Goal: Information Seeking & Learning: Check status

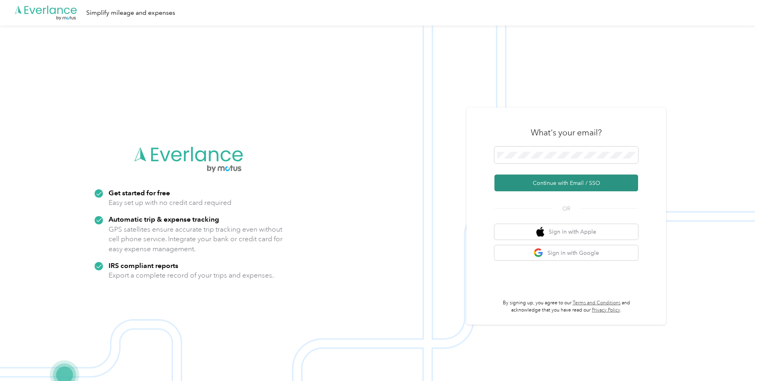
click at [576, 188] on button "Continue with Email / SSO" at bounding box center [566, 182] width 144 height 17
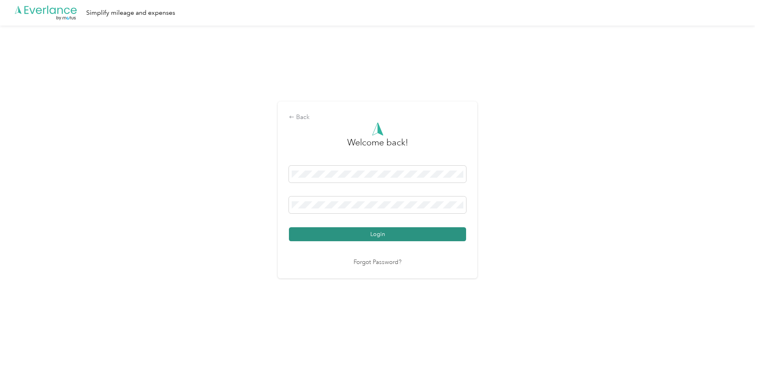
click at [407, 235] on button "Login" at bounding box center [377, 234] width 177 height 14
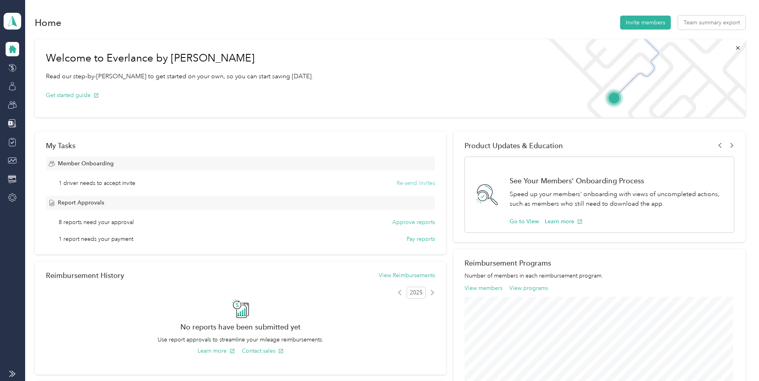
click at [422, 183] on button "Re-send invites" at bounding box center [415, 183] width 38 height 8
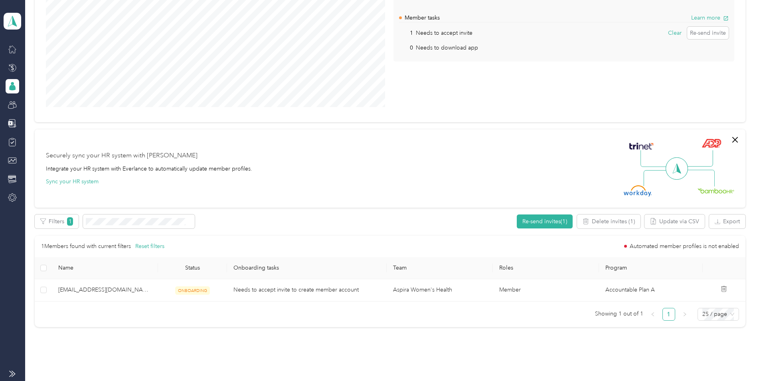
scroll to position [120, 0]
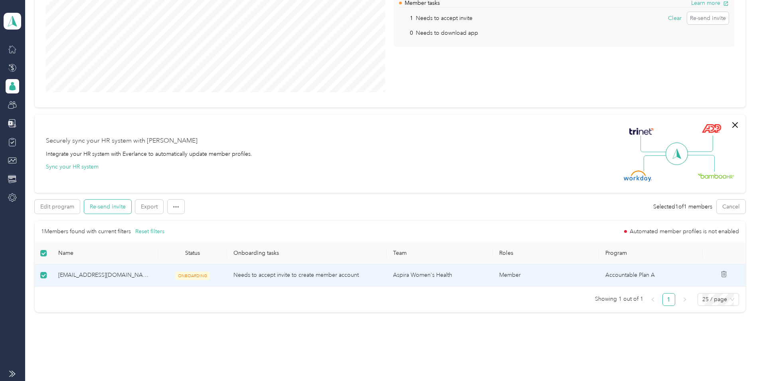
click at [99, 203] on button "Re-send invite" at bounding box center [107, 206] width 47 height 14
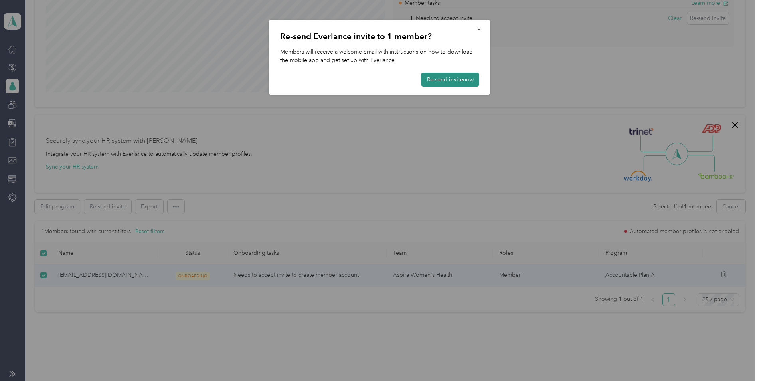
click at [451, 78] on button "Re-send invite now" at bounding box center [450, 80] width 58 height 14
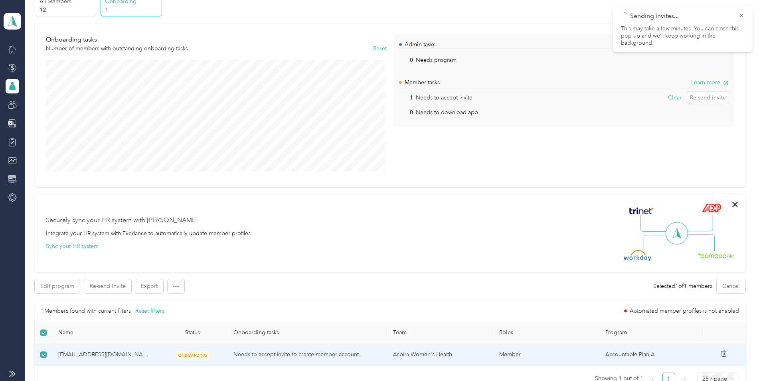
scroll to position [0, 0]
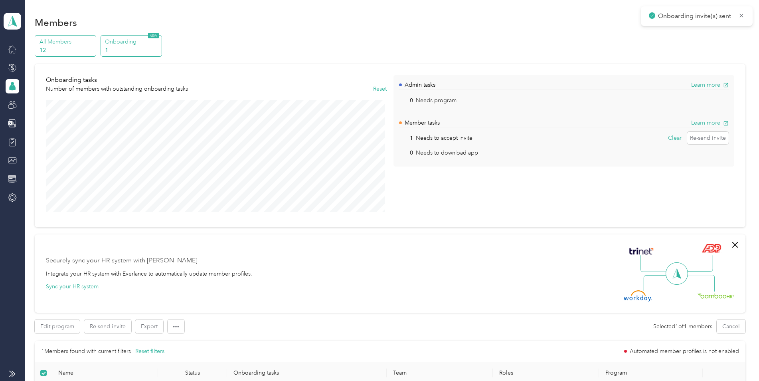
click at [58, 43] on p "All Members" at bounding box center [66, 41] width 54 height 8
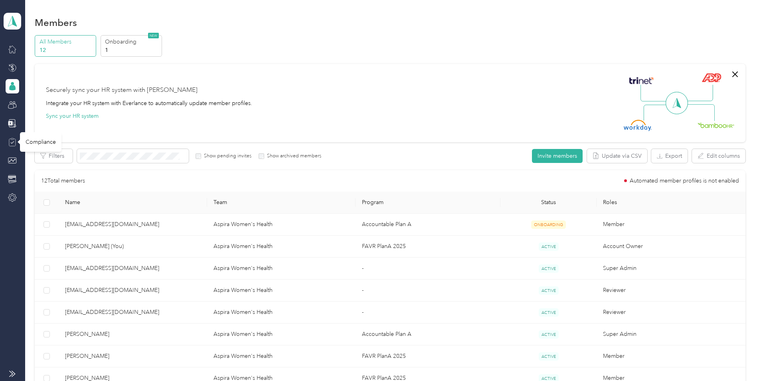
click at [11, 142] on icon at bounding box center [13, 142] width 4 height 2
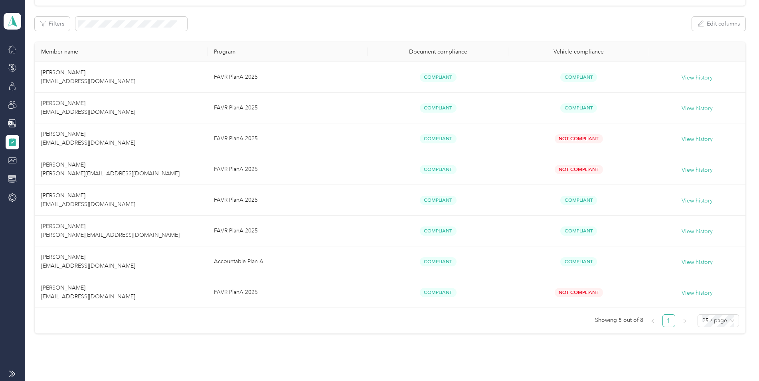
scroll to position [151, 0]
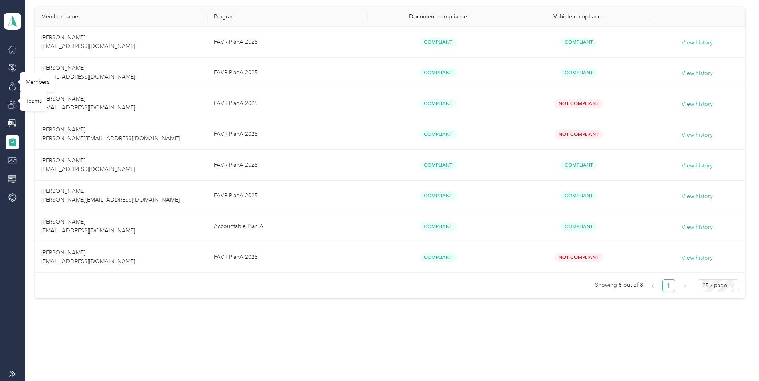
click at [12, 101] on icon at bounding box center [12, 105] width 9 height 9
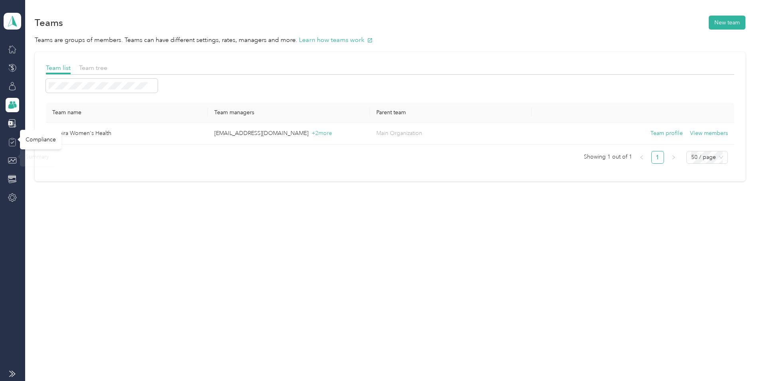
click at [12, 144] on icon at bounding box center [12, 142] width 9 height 9
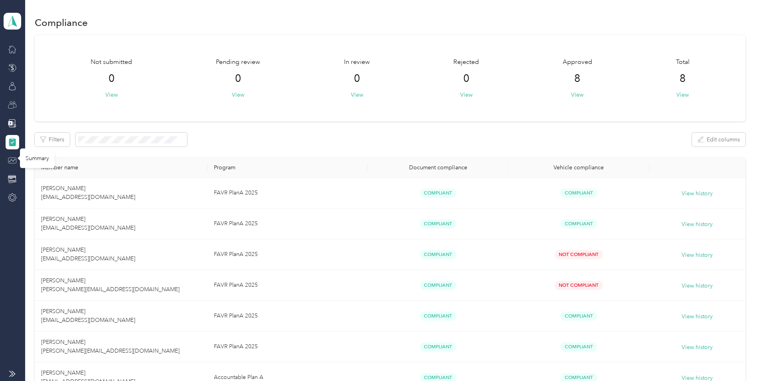
click at [10, 156] on icon at bounding box center [12, 160] width 9 height 9
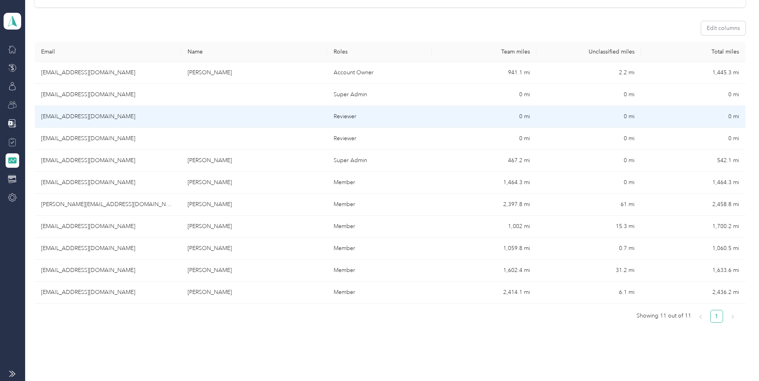
scroll to position [120, 0]
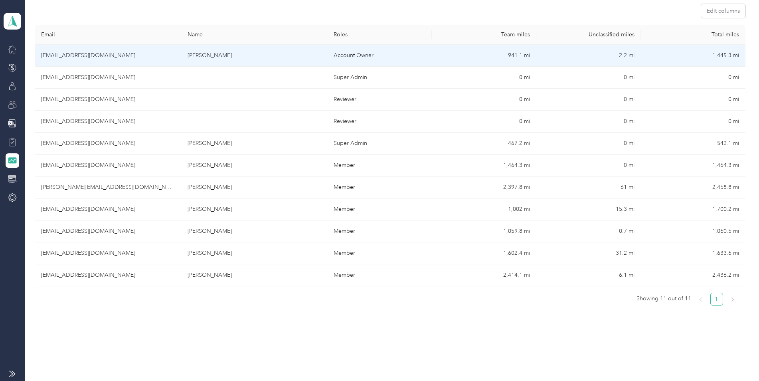
click at [98, 56] on td "[EMAIL_ADDRESS][DOMAIN_NAME]" at bounding box center [108, 56] width 146 height 22
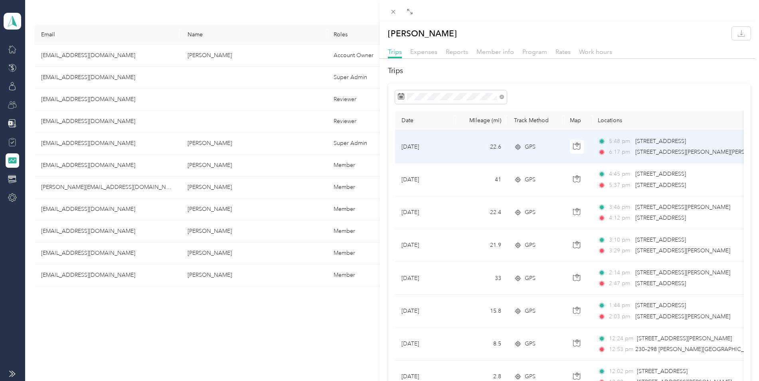
click at [647, 149] on span "[STREET_ADDRESS][PERSON_NAME][PERSON_NAME]" at bounding box center [704, 151] width 139 height 7
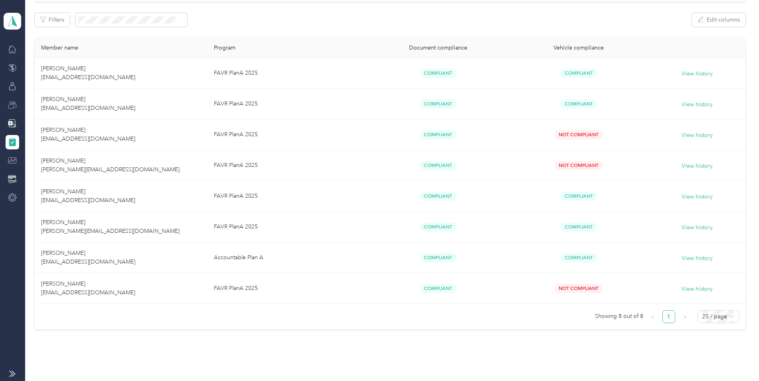
scroll to position [120, 0]
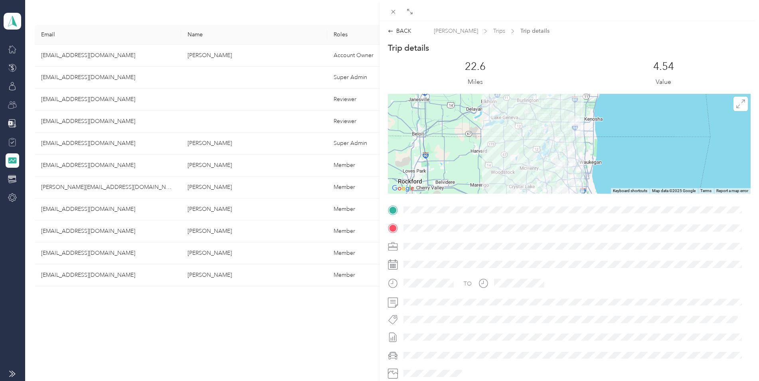
click at [84, 54] on div "BACK [PERSON_NAME] Trips Trip details Trip details This trip cannot be edited b…" at bounding box center [379, 190] width 759 height 381
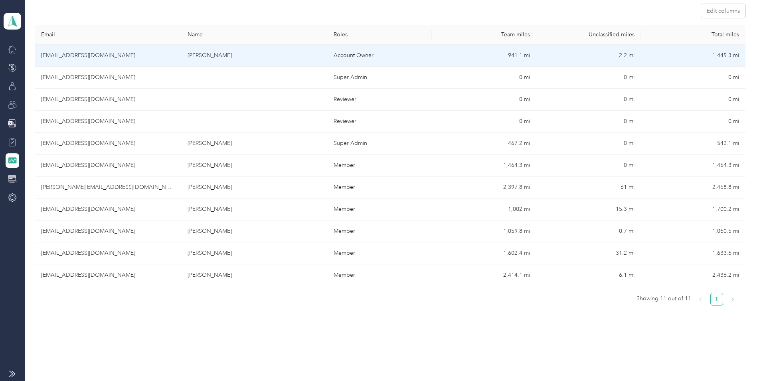
click at [94, 49] on td "[EMAIL_ADDRESS][DOMAIN_NAME]" at bounding box center [108, 56] width 146 height 22
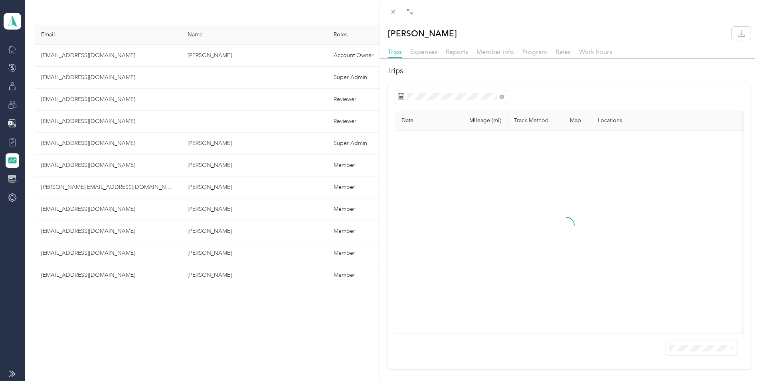
click at [9, 48] on div "[PERSON_NAME] Trips Expenses Reports Member info Program Rates Work hours Trips…" at bounding box center [379, 190] width 759 height 381
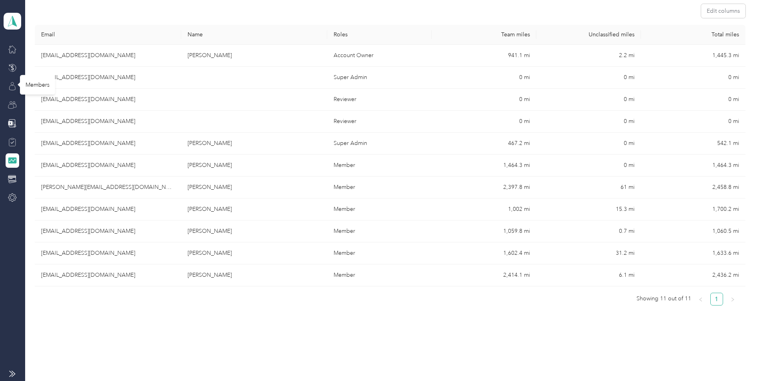
click at [13, 86] on icon at bounding box center [12, 86] width 9 height 9
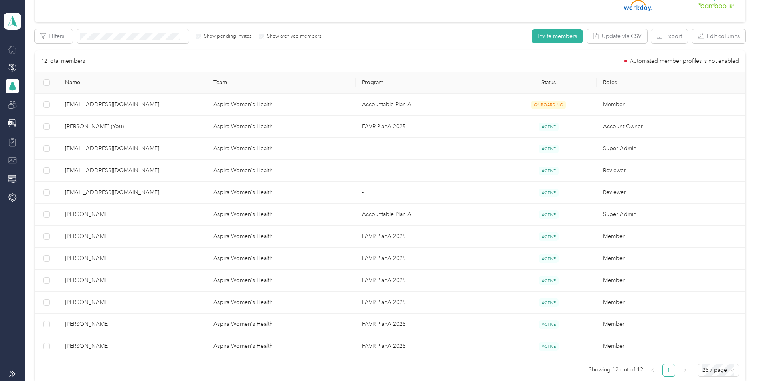
click at [9, 47] on icon at bounding box center [12, 49] width 9 height 9
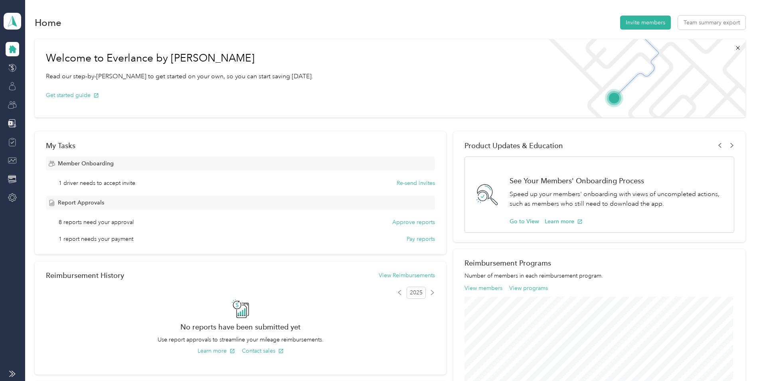
click at [11, 46] on icon at bounding box center [13, 49] width 8 height 8
click at [10, 87] on icon at bounding box center [12, 86] width 9 height 9
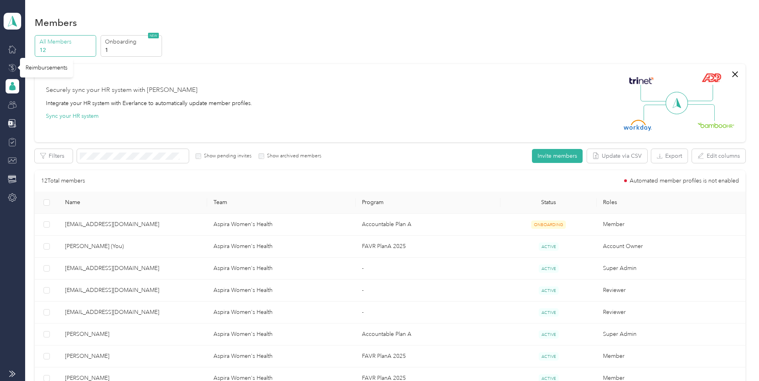
click at [12, 65] on icon at bounding box center [12, 67] width 3 height 5
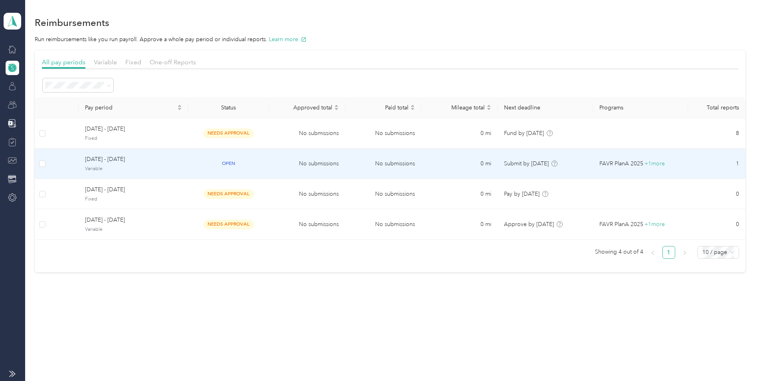
click at [306, 149] on td "No submissions" at bounding box center [307, 163] width 76 height 30
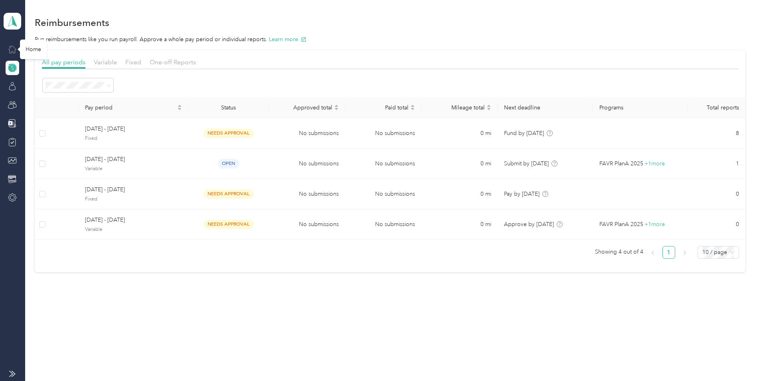
click at [11, 45] on icon at bounding box center [12, 49] width 9 height 9
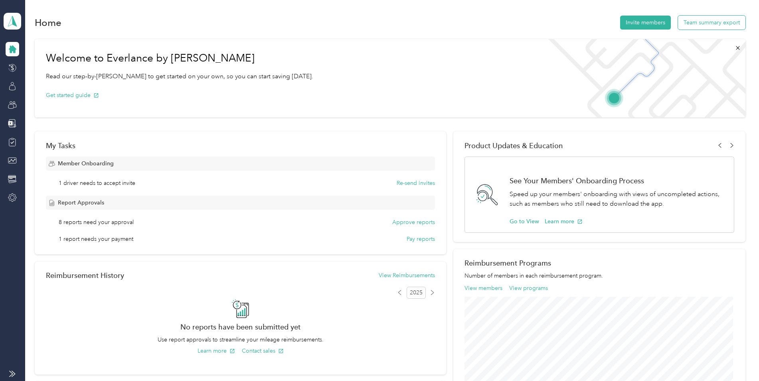
click at [708, 20] on button "Team summary export" at bounding box center [711, 23] width 67 height 14
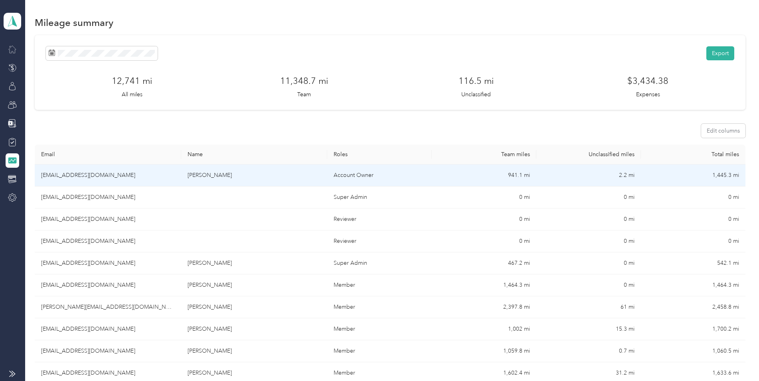
click at [93, 176] on td "[EMAIL_ADDRESS][DOMAIN_NAME]" at bounding box center [108, 175] width 146 height 22
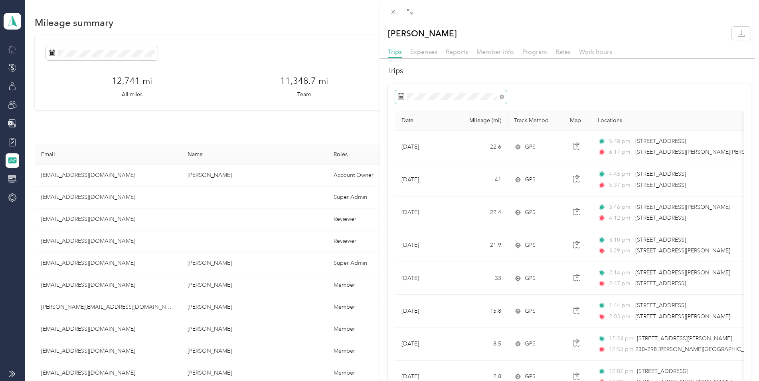
click at [504, 99] on span at bounding box center [451, 97] width 112 height 14
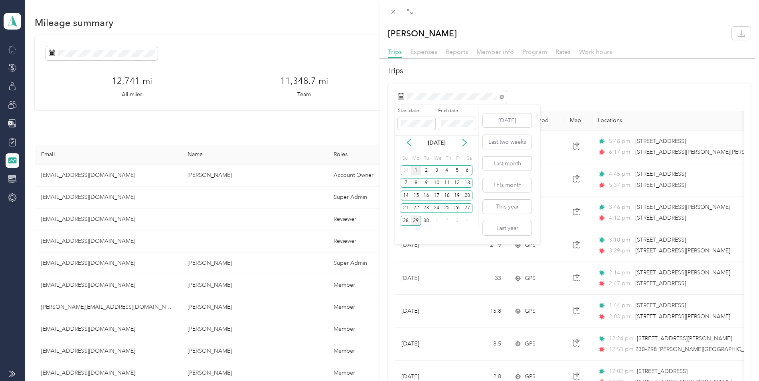
click at [416, 169] on div "1" at bounding box center [416, 170] width 10 height 10
click at [427, 219] on div "30" at bounding box center [426, 220] width 10 height 10
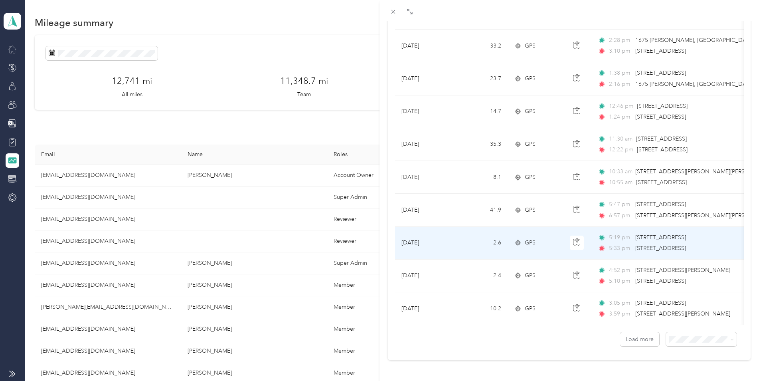
scroll to position [638, 0]
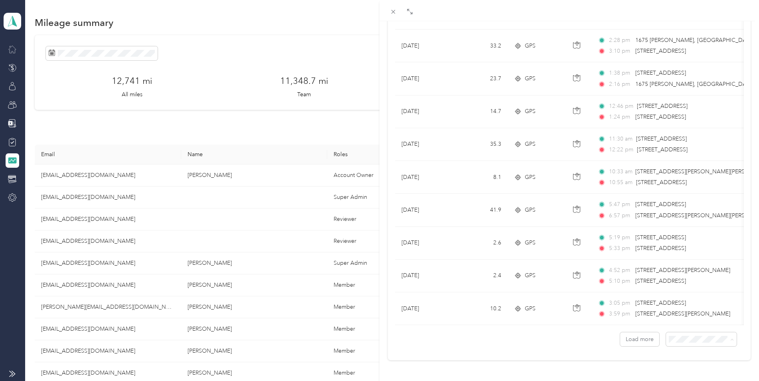
click at [684, 321] on li "100 per load" at bounding box center [695, 318] width 71 height 14
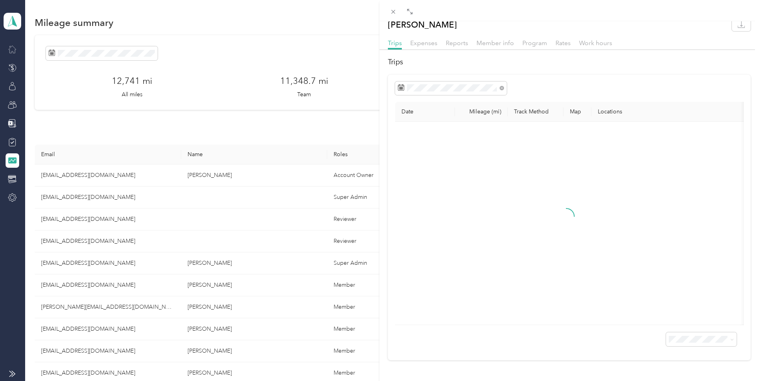
scroll to position [21, 0]
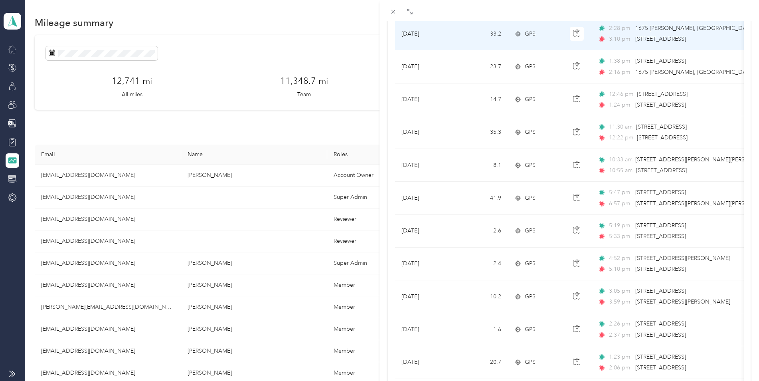
click at [459, 34] on td "33.2" at bounding box center [481, 34] width 53 height 33
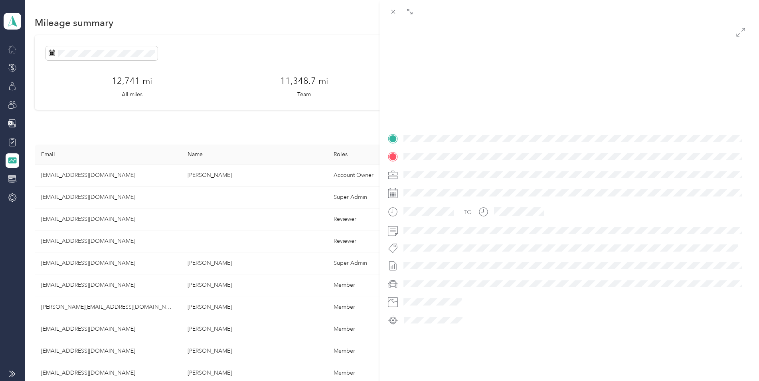
scroll to position [80, 0]
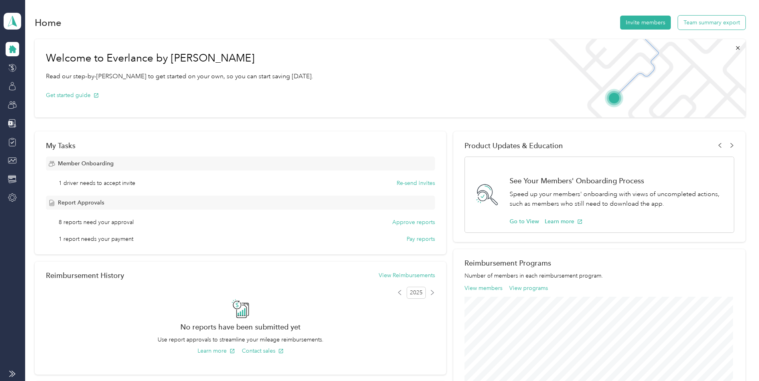
click at [720, 22] on button "Team summary export" at bounding box center [711, 23] width 67 height 14
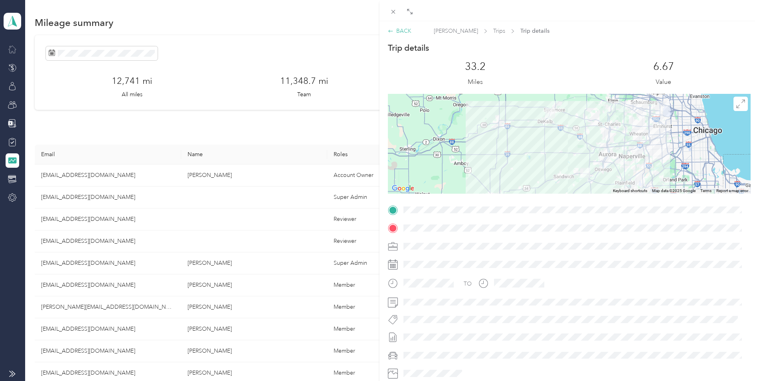
click at [401, 30] on div "BACK" at bounding box center [400, 31] width 24 height 8
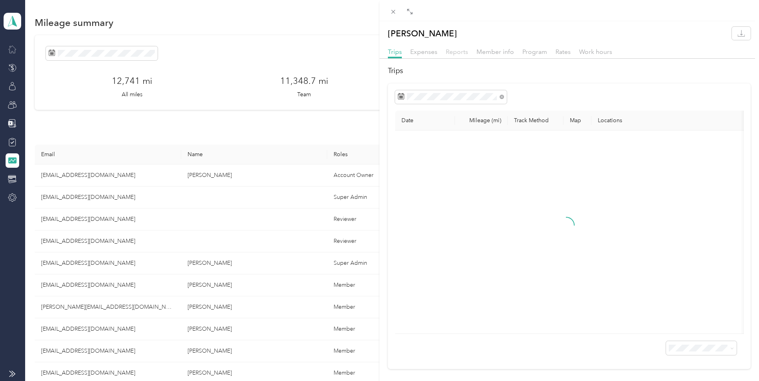
click at [458, 51] on span "Reports" at bounding box center [457, 52] width 22 height 8
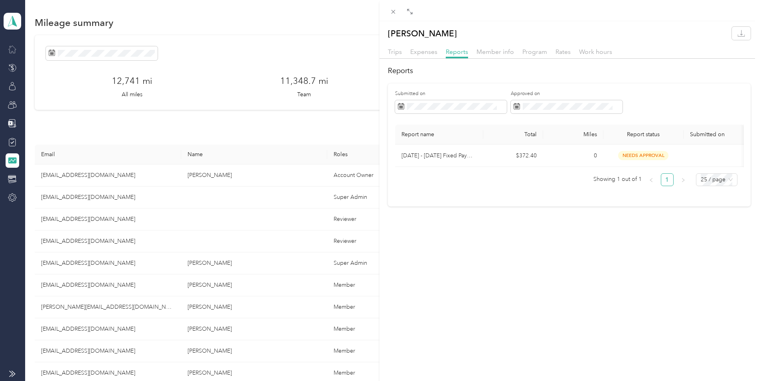
click at [589, 228] on div "[PERSON_NAME] Trips Expenses Reports Member info Program Rates Work hours Repor…" at bounding box center [568, 211] width 379 height 381
click at [447, 101] on span at bounding box center [451, 107] width 112 height 14
click at [416, 178] on div "1" at bounding box center [416, 180] width 10 height 10
click at [541, 229] on div "30" at bounding box center [542, 230] width 10 height 10
click at [542, 229] on div "30" at bounding box center [542, 230] width 10 height 10
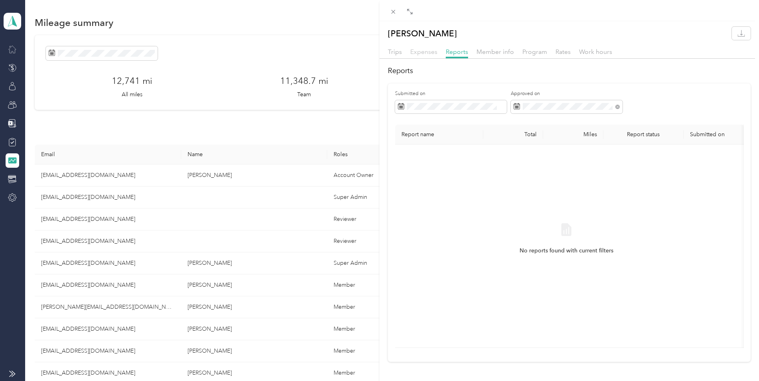
click at [429, 53] on span "Expenses" at bounding box center [423, 52] width 27 height 8
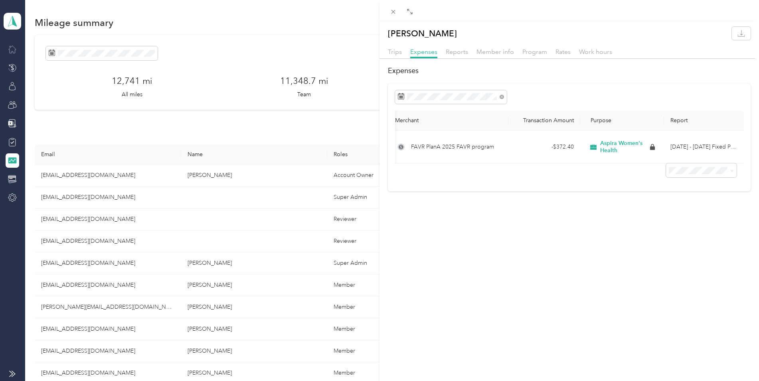
scroll to position [0, 63]
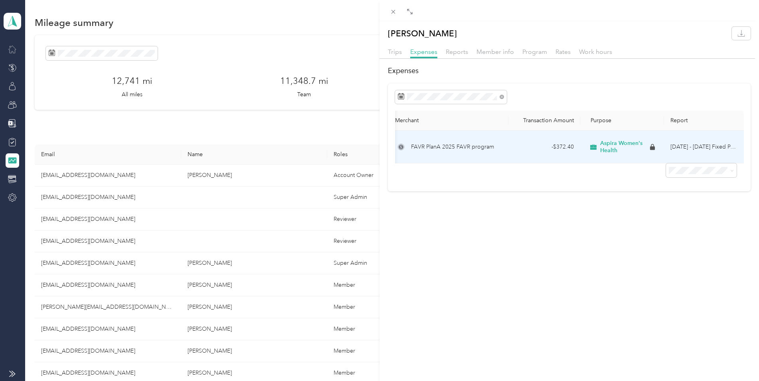
click at [698, 145] on td "[DATE] - [DATE] Fixed Payment" at bounding box center [704, 146] width 80 height 33
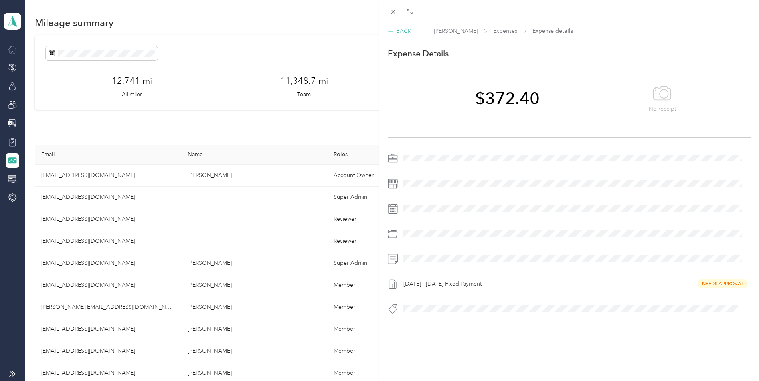
click at [399, 30] on div "BACK" at bounding box center [400, 31] width 24 height 8
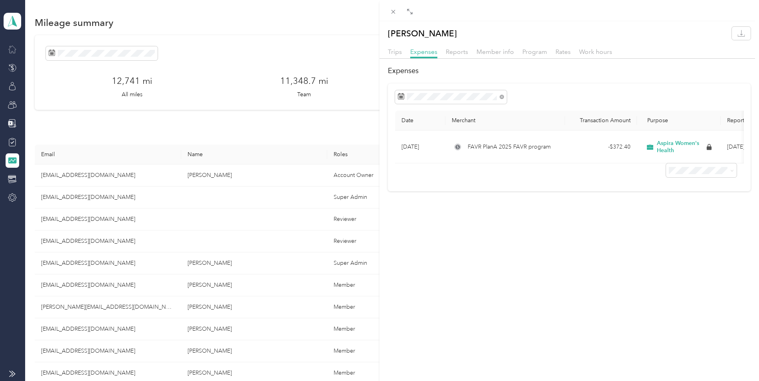
click at [14, 140] on div "[PERSON_NAME] Trips Expenses Reports Member info Program Rates Work hours Expen…" at bounding box center [379, 190] width 759 height 381
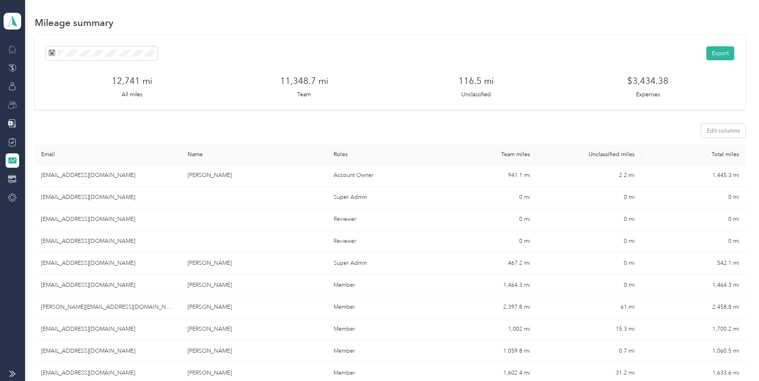
click at [11, 104] on icon at bounding box center [10, 106] width 5 height 4
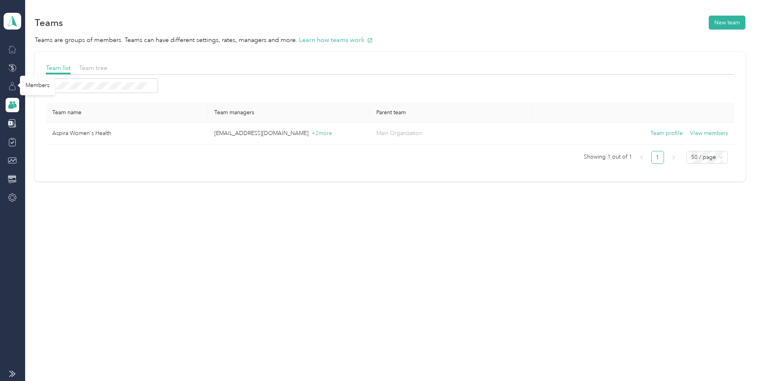
click at [10, 88] on icon at bounding box center [13, 87] width 6 height 5
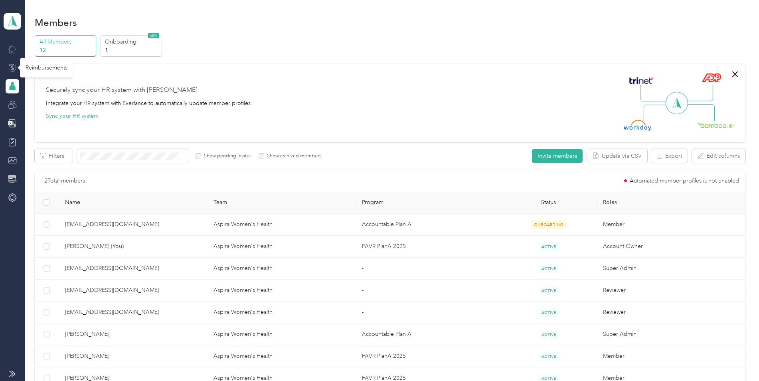
click at [11, 65] on icon at bounding box center [12, 67] width 9 height 9
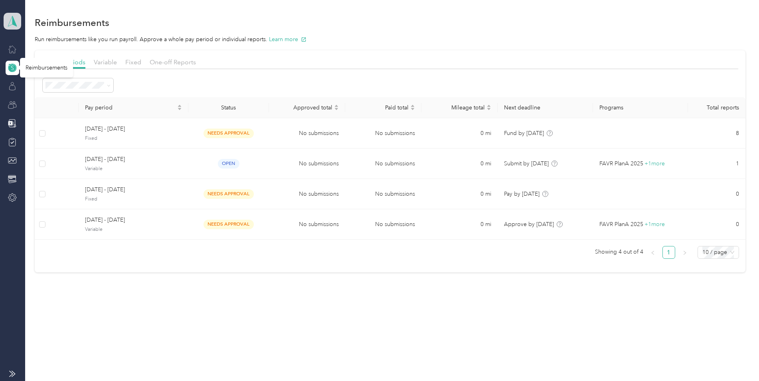
click at [16, 20] on icon at bounding box center [12, 21] width 12 height 11
click at [41, 80] on div "Personal dashboard" at bounding box center [36, 83] width 50 height 8
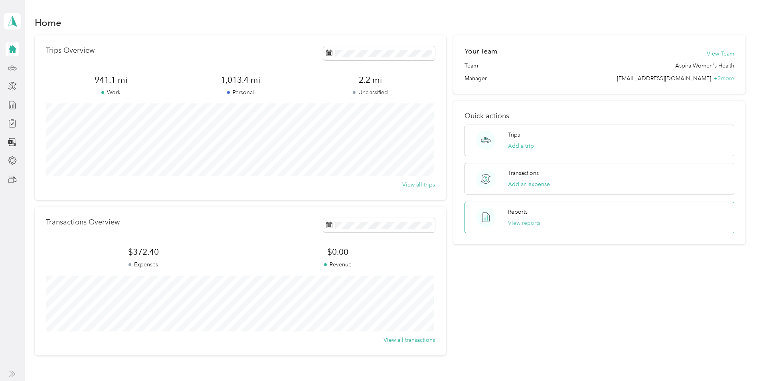
click at [513, 223] on button "View reports" at bounding box center [524, 223] width 32 height 8
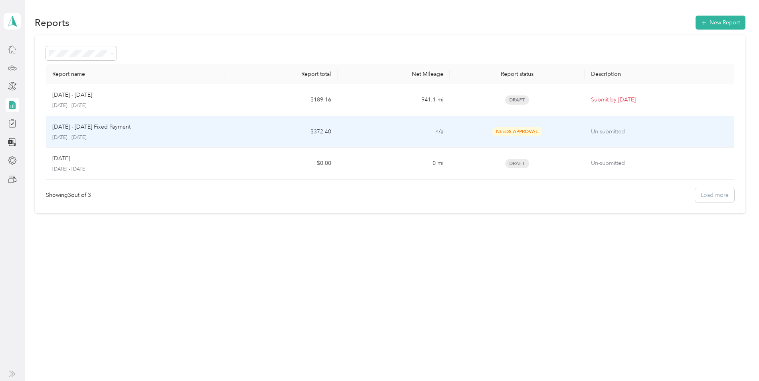
click at [165, 134] on p "[DATE] - [DATE]" at bounding box center [135, 137] width 167 height 7
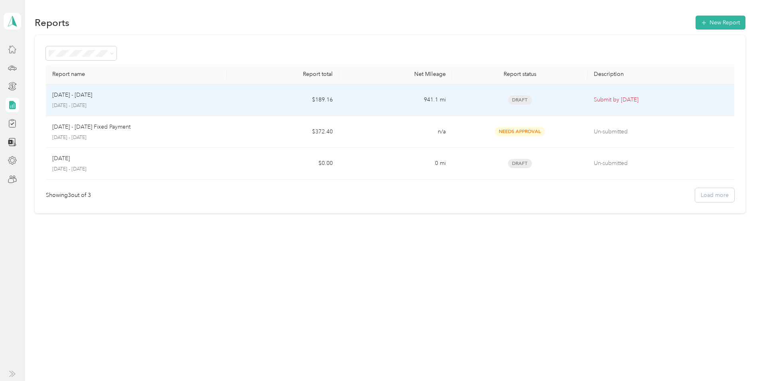
click at [310, 101] on td "$189.16" at bounding box center [283, 100] width 113 height 32
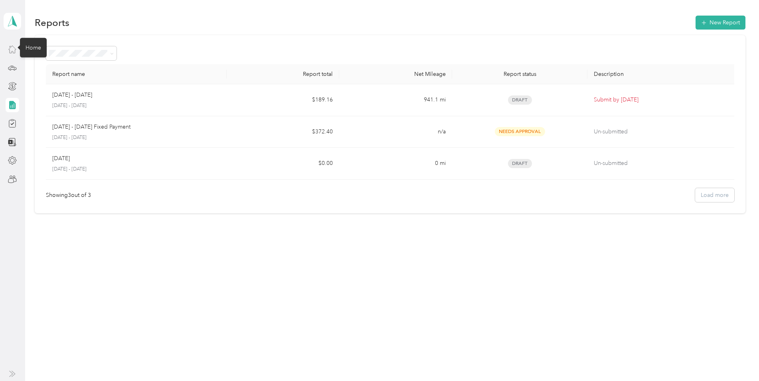
click at [12, 49] on icon at bounding box center [12, 49] width 9 height 9
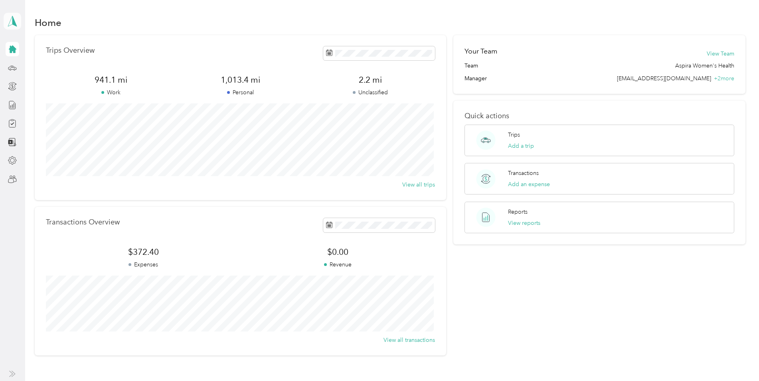
click at [10, 23] on icon at bounding box center [12, 21] width 12 height 11
click at [42, 69] on div "Team dashboard" at bounding box center [87, 66] width 157 height 14
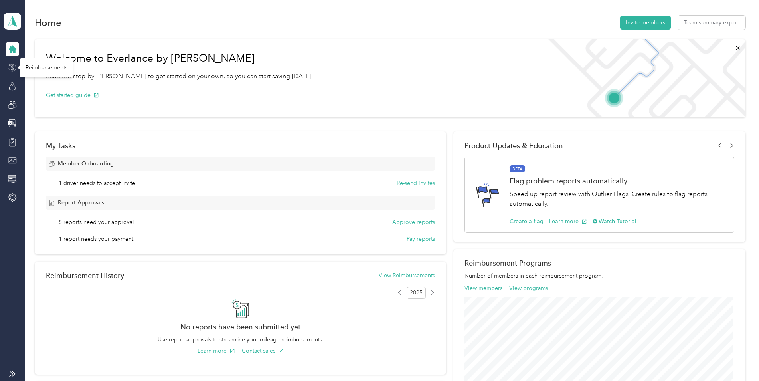
click at [16, 67] on icon at bounding box center [12, 67] width 9 height 9
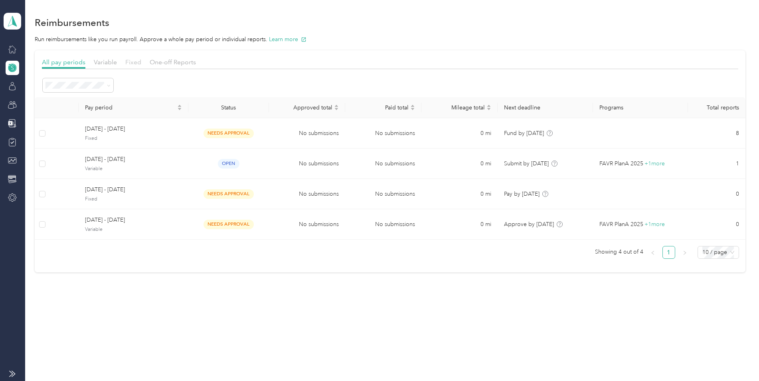
click at [134, 60] on span "Fixed" at bounding box center [133, 62] width 16 height 8
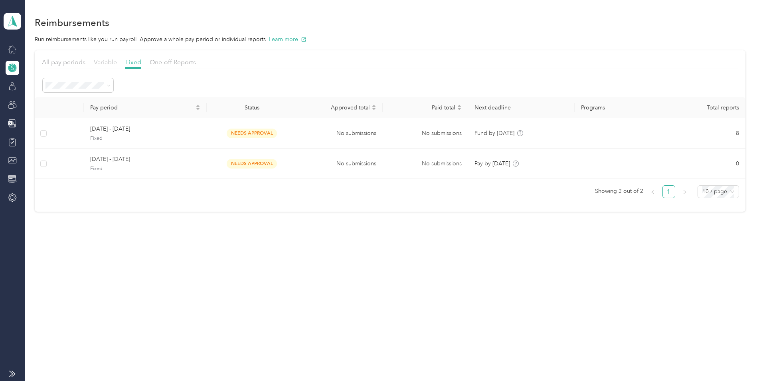
click at [110, 62] on span "Variable" at bounding box center [105, 62] width 23 height 8
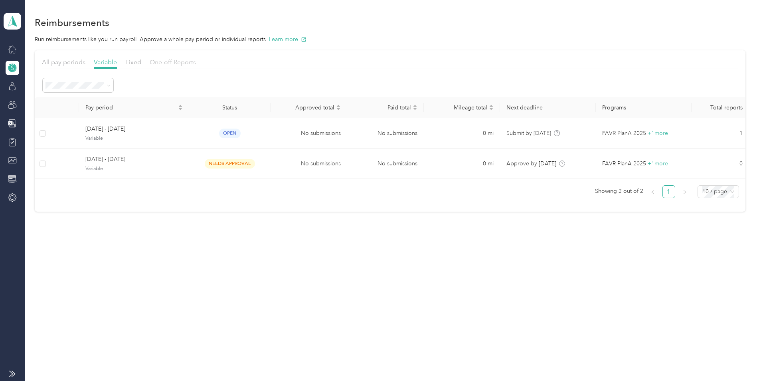
click at [167, 63] on span "One-off Reports" at bounding box center [173, 62] width 46 height 8
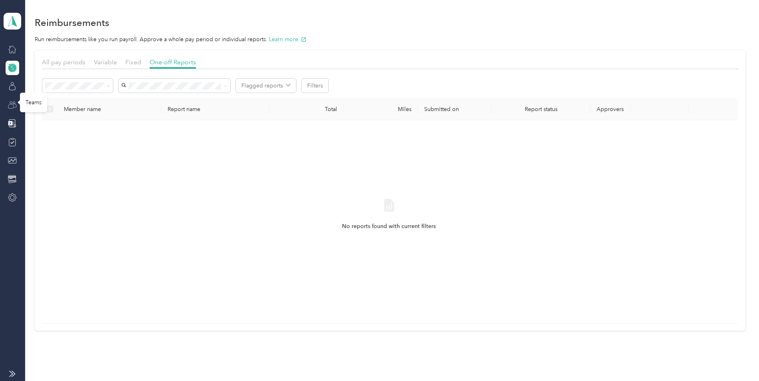
click at [14, 105] on icon at bounding box center [10, 106] width 5 height 4
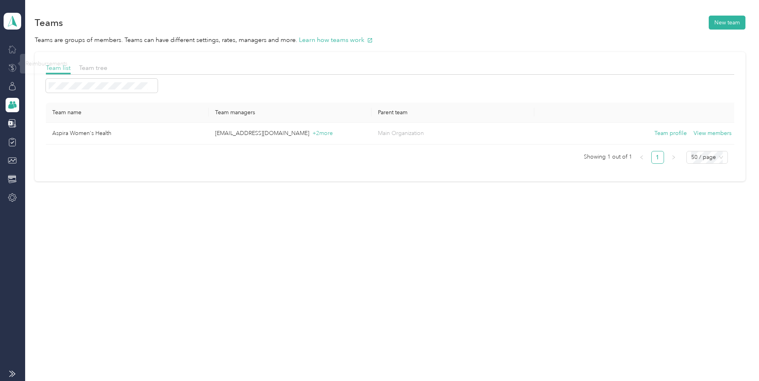
click at [12, 48] on icon at bounding box center [12, 49] width 9 height 9
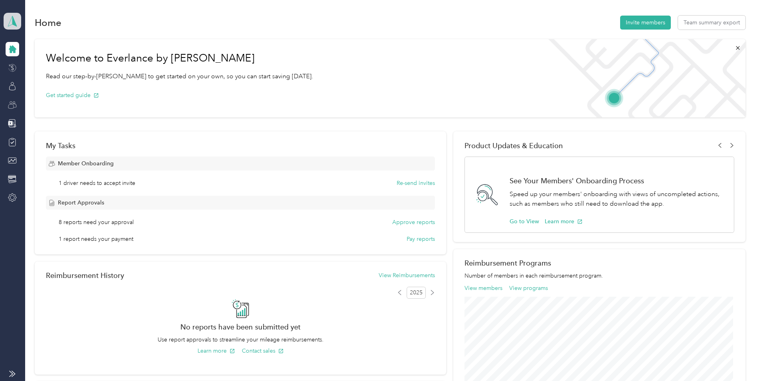
click at [17, 21] on icon at bounding box center [12, 21] width 12 height 11
click at [34, 69] on div "Team dashboard Personal dashboard Log out" at bounding box center [87, 81] width 157 height 50
click at [8, 25] on icon at bounding box center [12, 21] width 12 height 11
click at [25, 84] on div "Personal dashboard" at bounding box center [36, 83] width 50 height 8
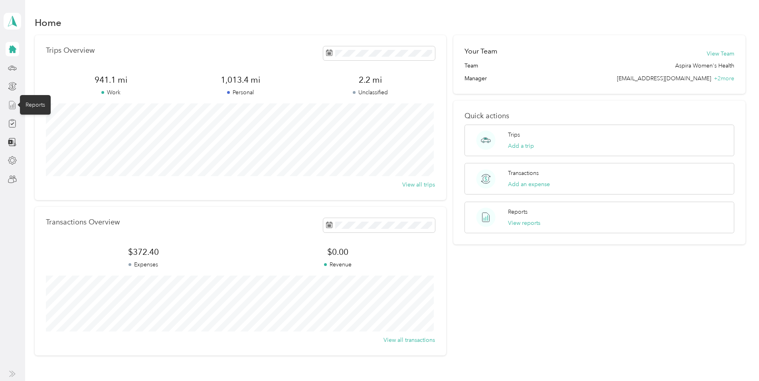
click at [13, 101] on icon at bounding box center [13, 105] width 6 height 8
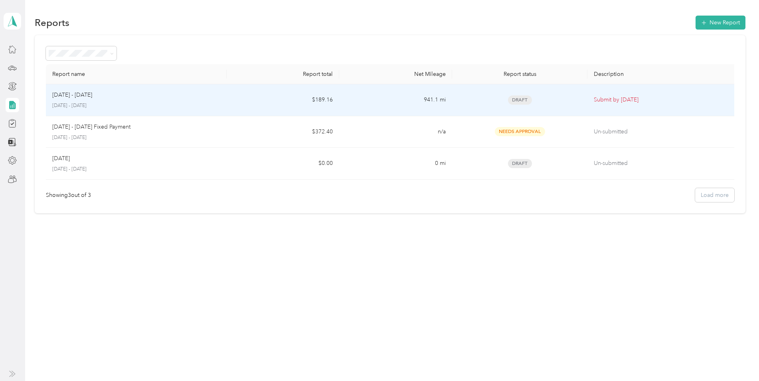
click at [381, 103] on td "941.1 mi" at bounding box center [395, 100] width 113 height 32
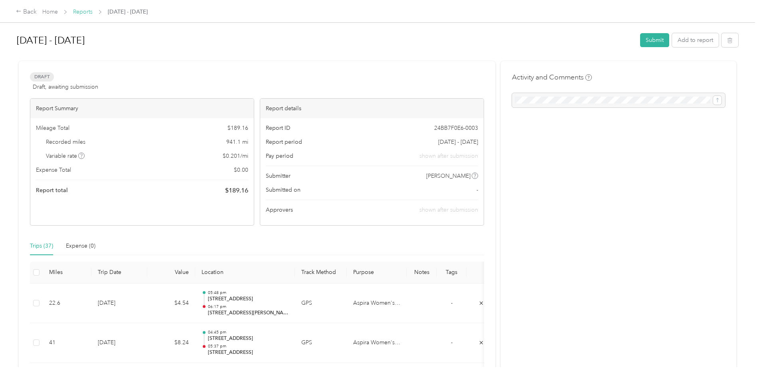
click at [85, 13] on link "Reports" at bounding box center [83, 11] width 20 height 7
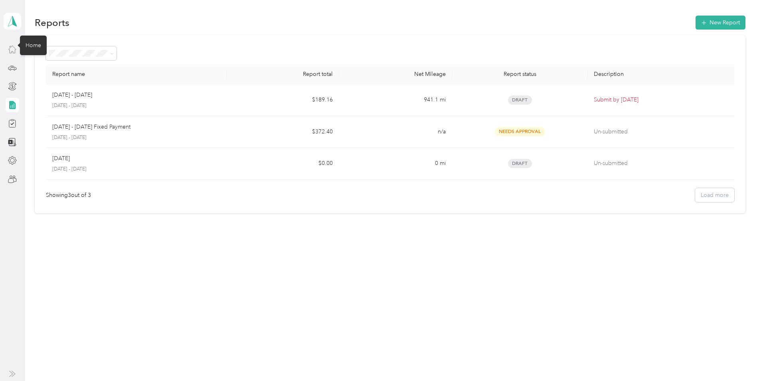
click at [14, 48] on icon at bounding box center [12, 49] width 9 height 9
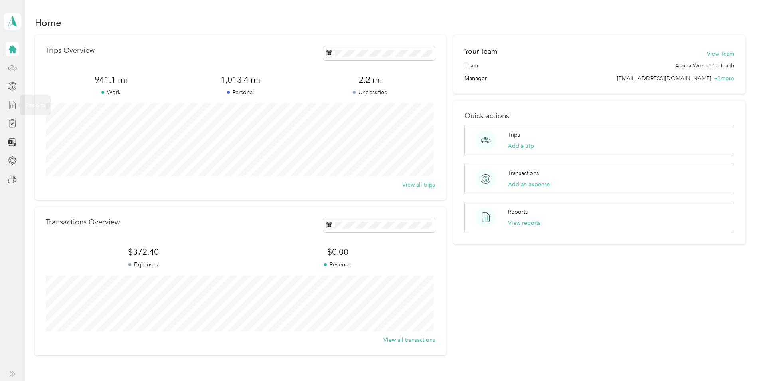
click at [14, 103] on line at bounding box center [14, 105] width 0 height 4
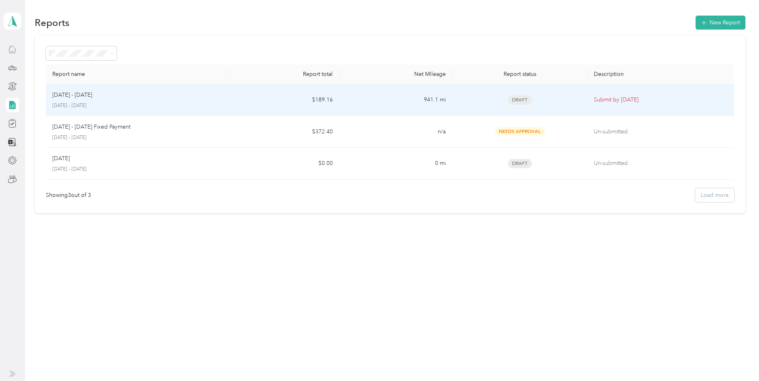
click at [177, 103] on p "[DATE] - [DATE]" at bounding box center [136, 105] width 168 height 7
